Goal: Navigation & Orientation: Find specific page/section

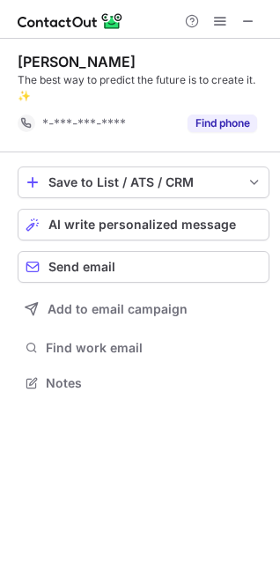
scroll to position [371, 280]
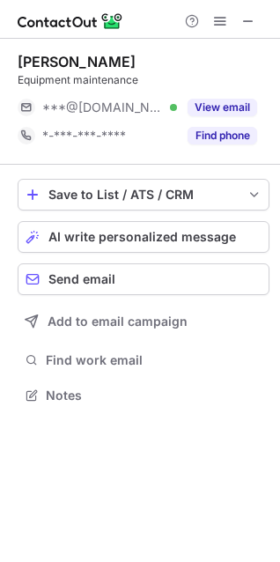
scroll to position [383, 280]
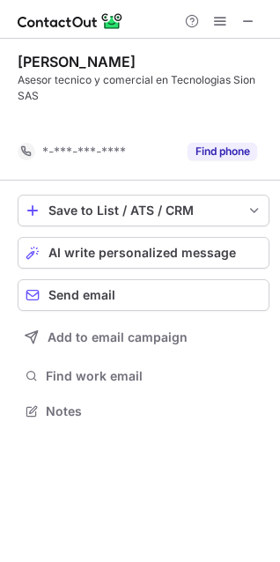
scroll to position [371, 280]
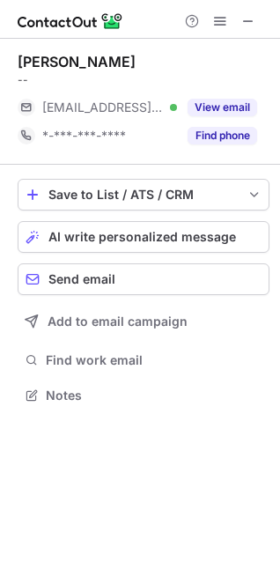
scroll to position [383, 280]
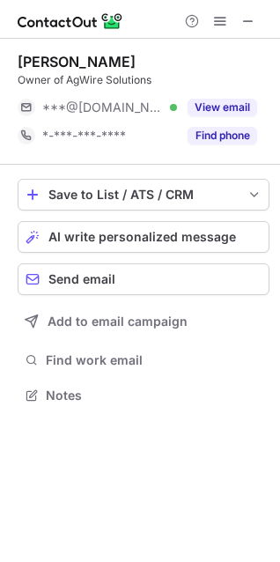
scroll to position [383, 280]
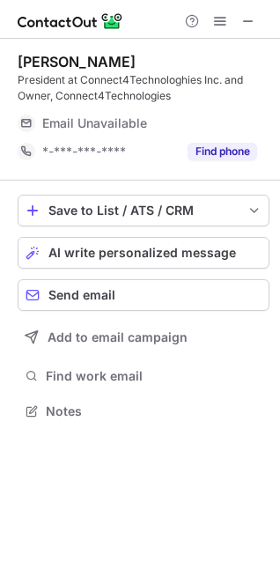
scroll to position [399, 280]
